Goal: Task Accomplishment & Management: Manage account settings

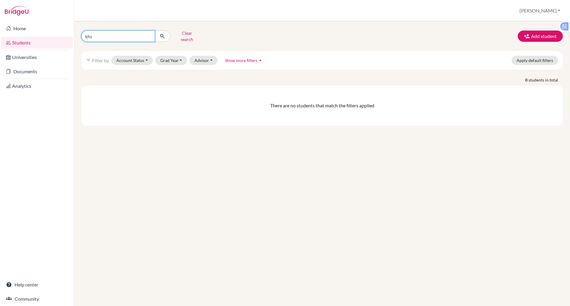
click at [109, 34] on input "khs" at bounding box center [118, 36] width 74 height 11
type input "kha"
click button "submit" at bounding box center [163, 36] width 16 height 11
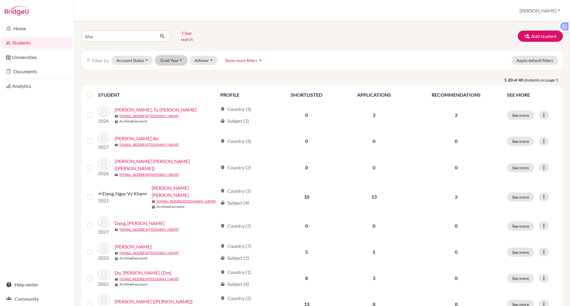
click at [172, 56] on button "Grad Year" at bounding box center [171, 60] width 32 height 9
click at [171, 88] on span "2026" at bounding box center [168, 91] width 11 height 7
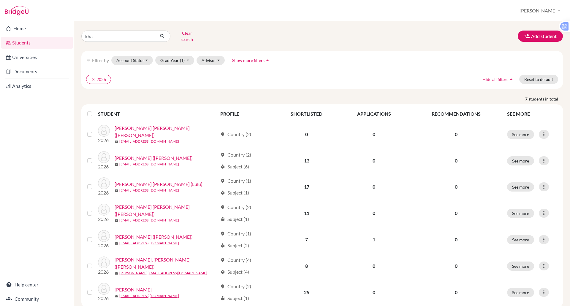
click at [94, 27] on div "kha Clear search Add student filter_list Filter by Account Status Active accoun…" at bounding box center [322, 163] width 496 height 285
click at [97, 31] on input "kha" at bounding box center [118, 36] width 74 height 11
type input "[PERSON_NAME]"
click at [132, 57] on button "Account Status" at bounding box center [132, 60] width 42 height 9
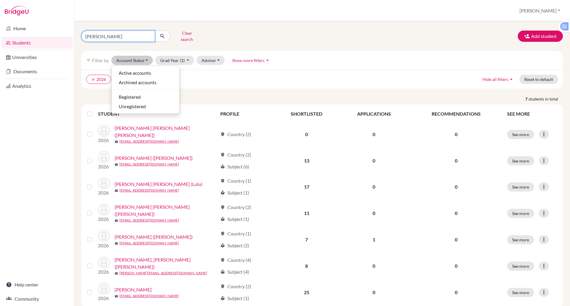
click at [112, 34] on input "[PERSON_NAME]" at bounding box center [118, 36] width 74 height 11
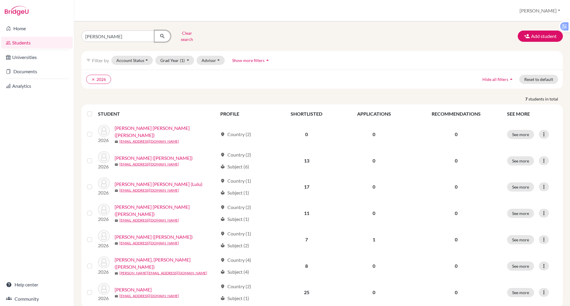
click at [163, 35] on icon "submit" at bounding box center [162, 36] width 6 height 6
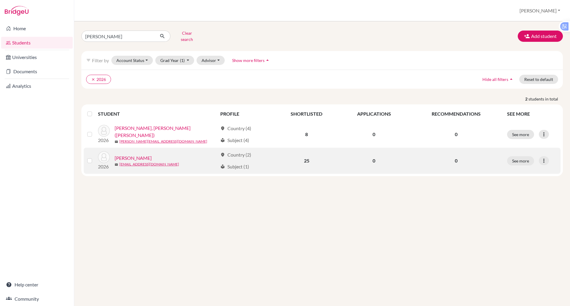
click at [125, 155] on link "[PERSON_NAME]" at bounding box center [133, 158] width 37 height 7
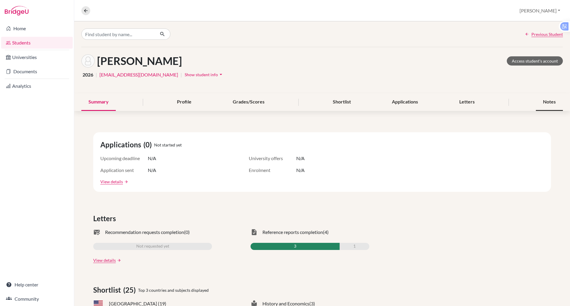
click at [546, 104] on div "Notes" at bounding box center [549, 102] width 27 height 18
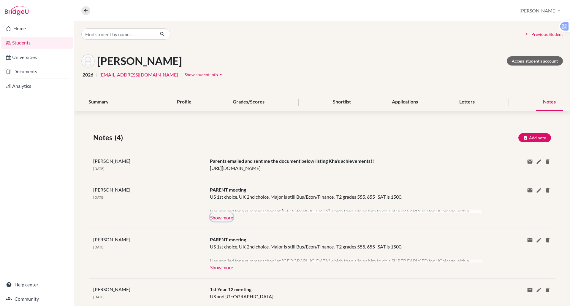
click at [225, 220] on button "Show more" at bounding box center [221, 217] width 23 height 9
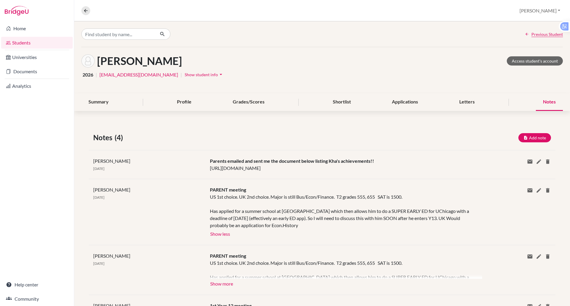
drag, startPoint x: 435, startPoint y: 166, endPoint x: 204, endPoint y: 166, distance: 230.9
click at [205, 166] on div "Parents emailed and sent me the document below listing Kha's achievements!! [UR…" at bounding box center [341, 165] width 272 height 14
click at [431, 166] on div "Parents emailed and sent me the document below listing Kha's achievements!! [UR…" at bounding box center [341, 165] width 272 height 14
drag, startPoint x: 439, startPoint y: 168, endPoint x: 204, endPoint y: 172, distance: 234.8
click at [204, 172] on div "[PERSON_NAME] [DATE] Parents emailed and sent me the document below listing Kha…" at bounding box center [322, 164] width 466 height 29
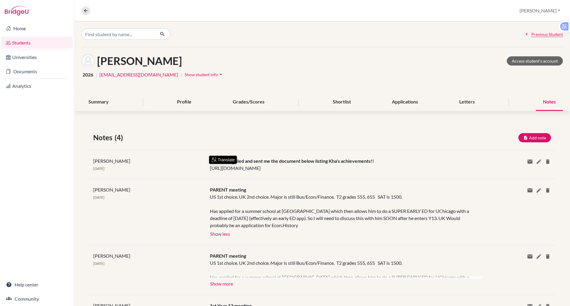
copy div "[URL][DOMAIN_NAME]"
click at [27, 70] on link "Documents" at bounding box center [37, 72] width 72 height 12
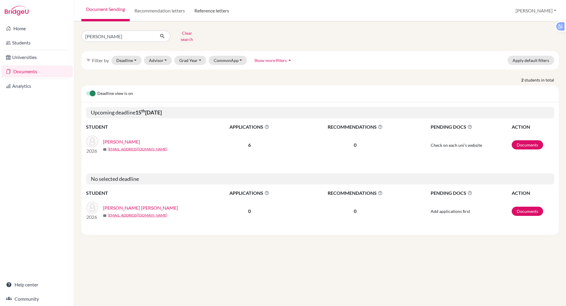
click at [202, 14] on link "Reference letters" at bounding box center [212, 10] width 44 height 21
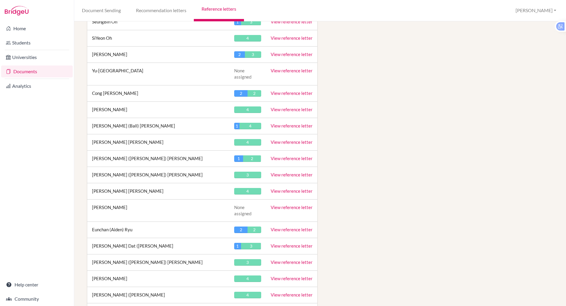
scroll to position [2240, 0]
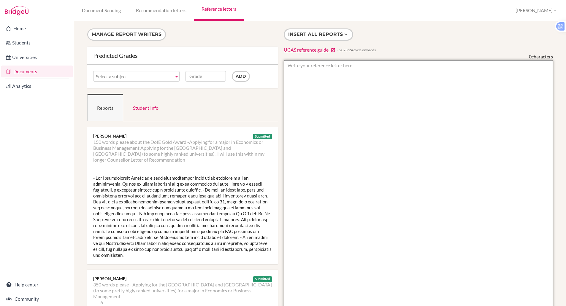
click at [415, 84] on textarea at bounding box center [418, 231] width 269 height 343
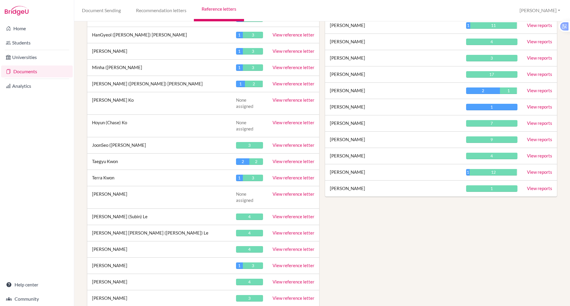
scroll to position [1212, 0]
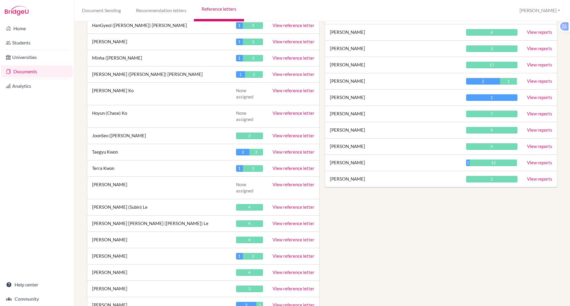
click at [538, 80] on link "View reports" at bounding box center [539, 80] width 25 height 5
